Goal: Navigation & Orientation: Find specific page/section

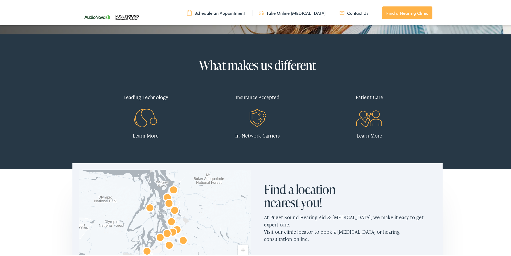
scroll to position [322, 0]
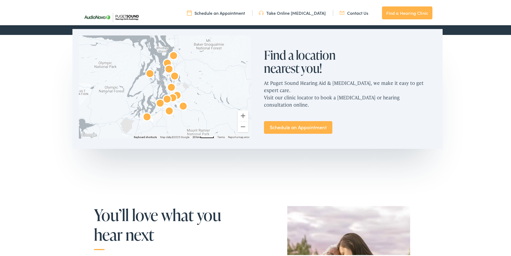
click at [393, 11] on link "Find a Hearing Clinic" at bounding box center [407, 11] width 50 height 13
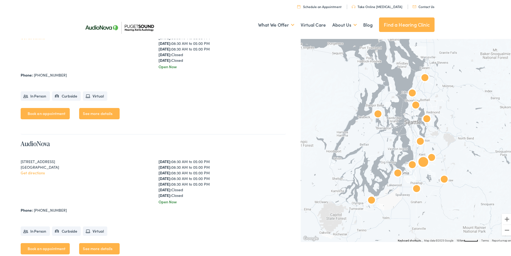
scroll to position [295, 0]
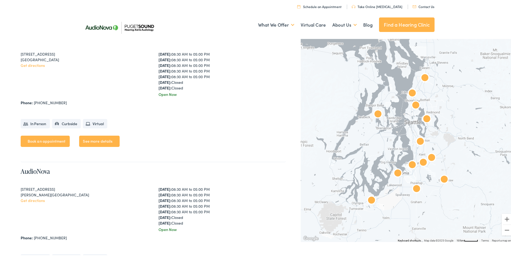
click at [407, 91] on img "AudioNova" at bounding box center [412, 92] width 13 height 13
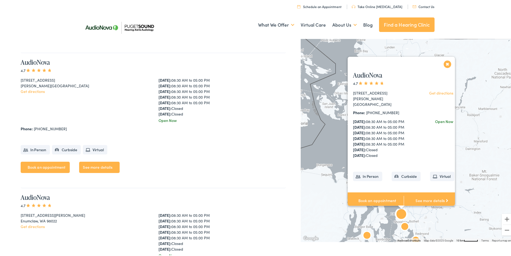
scroll to position [407, 0]
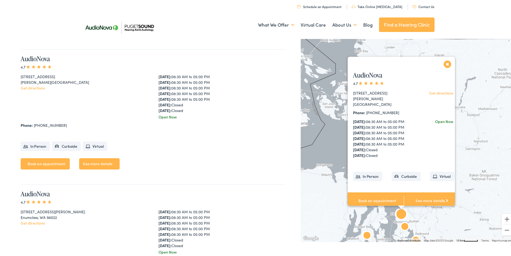
click at [422, 195] on link "See more details" at bounding box center [432, 199] width 56 height 17
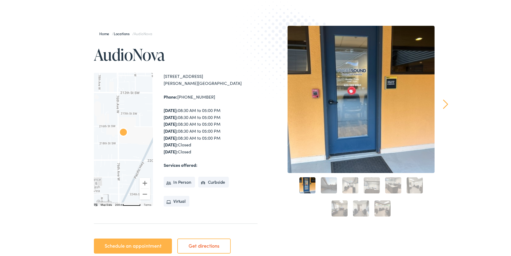
scroll to position [54, 0]
